Goal: Task Accomplishment & Management: Use online tool/utility

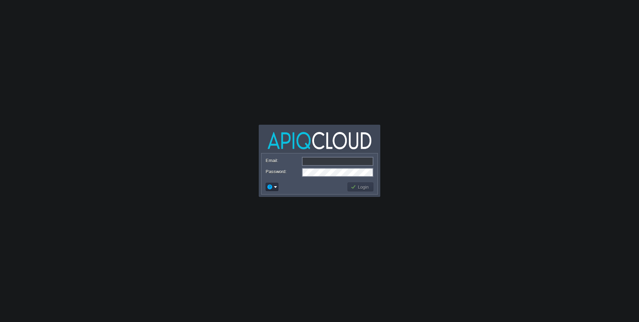
click at [308, 74] on body "Application Platform v.8.10.2 Email: Password: Login" at bounding box center [319, 161] width 639 height 322
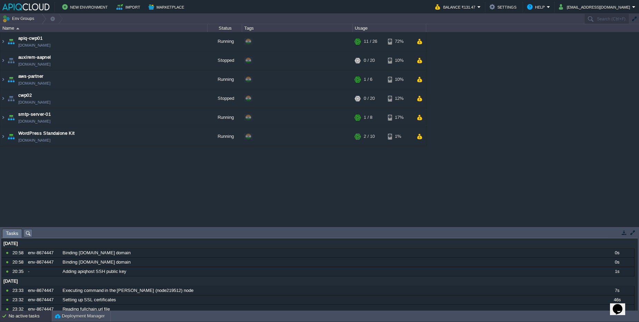
click at [457, 31] on div "Name Status Tags Usage" at bounding box center [319, 28] width 639 height 8
click at [150, 138] on button "button" at bounding box center [149, 136] width 6 height 6
click at [70, 44] on td "apiq-cwp01 apiq-cwp01.cloudjiffy.net" at bounding box center [103, 41] width 207 height 19
click at [20, 3] on img at bounding box center [25, 6] width 47 height 7
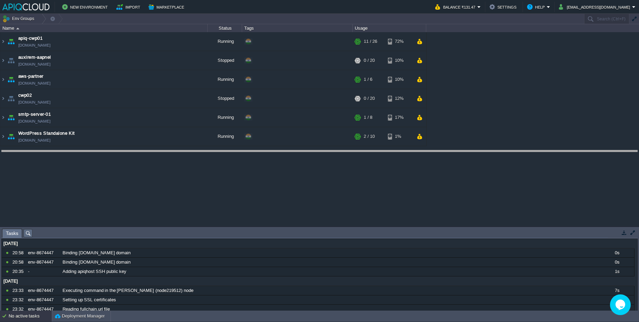
drag, startPoint x: 291, startPoint y: 230, endPoint x: 298, endPoint y: 152, distance: 78.8
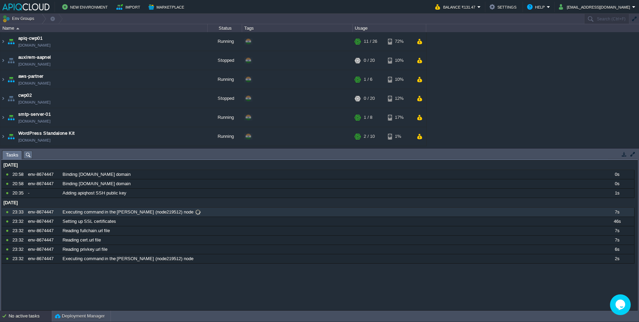
click at [198, 213] on div "Executing command in the LEMP (node219512) node" at bounding box center [330, 212] width 539 height 9
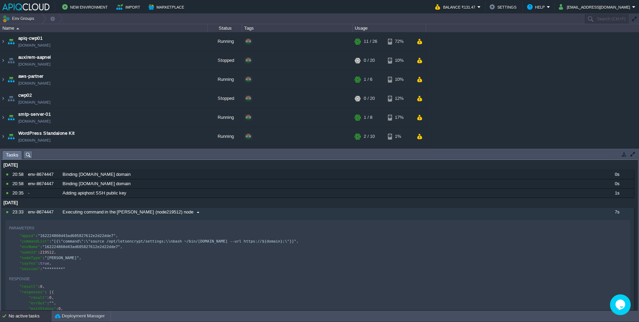
click at [198, 213] on div "Executing command in the LEMP (node219512) node" at bounding box center [330, 212] width 539 height 9
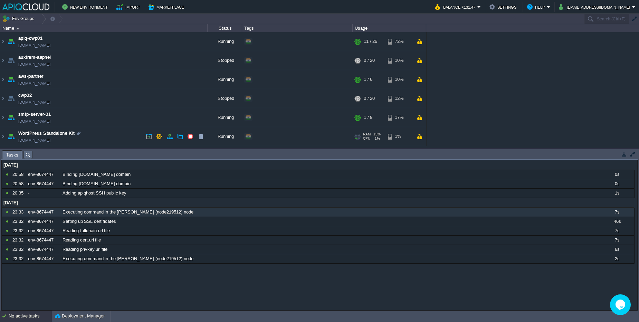
click at [99, 142] on td "WordPress Standalone Kit env-8674447.in1.apiqcloud.com" at bounding box center [103, 136] width 207 height 19
click at [84, 140] on td "WordPress Standalone Kit env-8674447.in1.apiqcloud.com" at bounding box center [103, 136] width 207 height 19
click at [4, 137] on img at bounding box center [3, 136] width 6 height 19
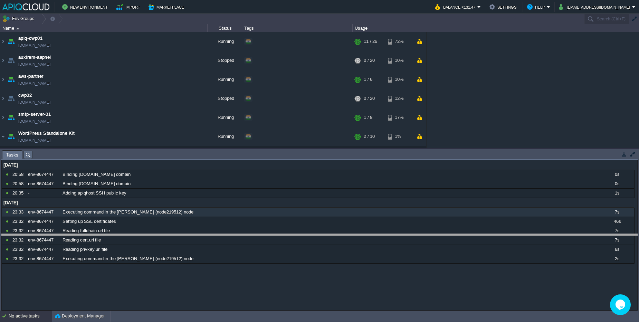
drag, startPoint x: 160, startPoint y: 159, endPoint x: 155, endPoint y: 242, distance: 82.4
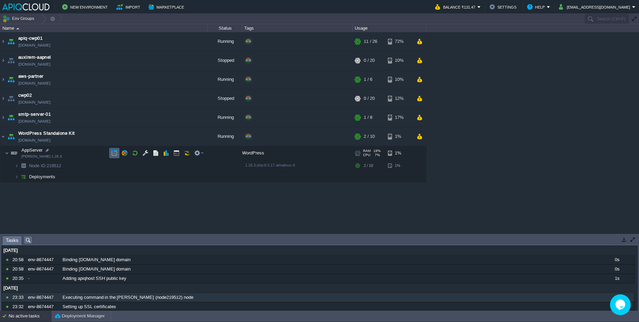
click at [112, 151] on button "button" at bounding box center [114, 153] width 6 height 6
click at [17, 166] on img at bounding box center [17, 165] width 4 height 11
